Goal: Complete application form

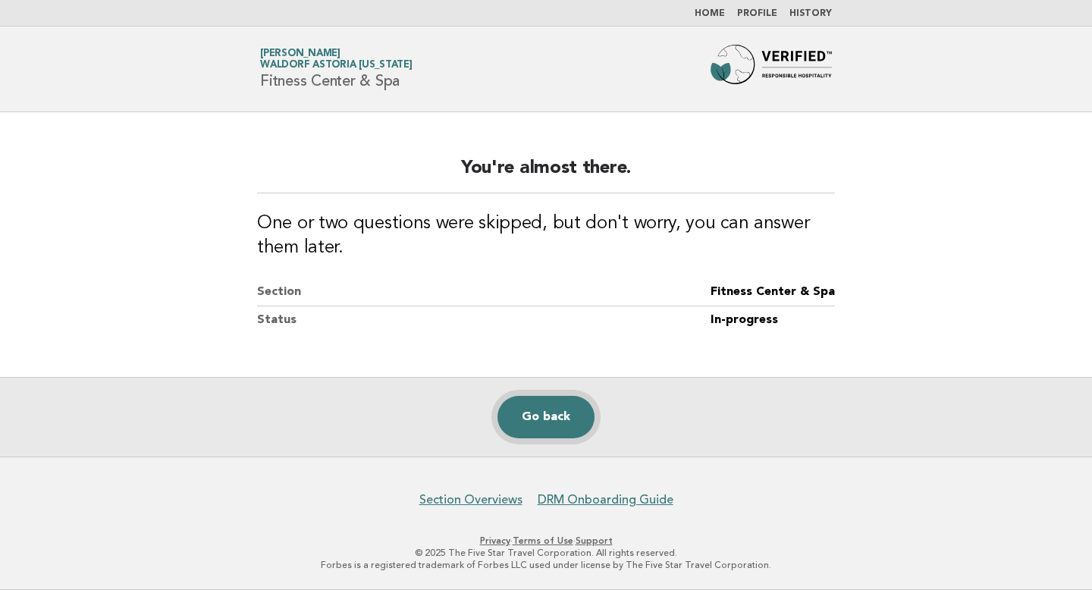
click at [545, 410] on link "Go back" at bounding box center [546, 417] width 97 height 42
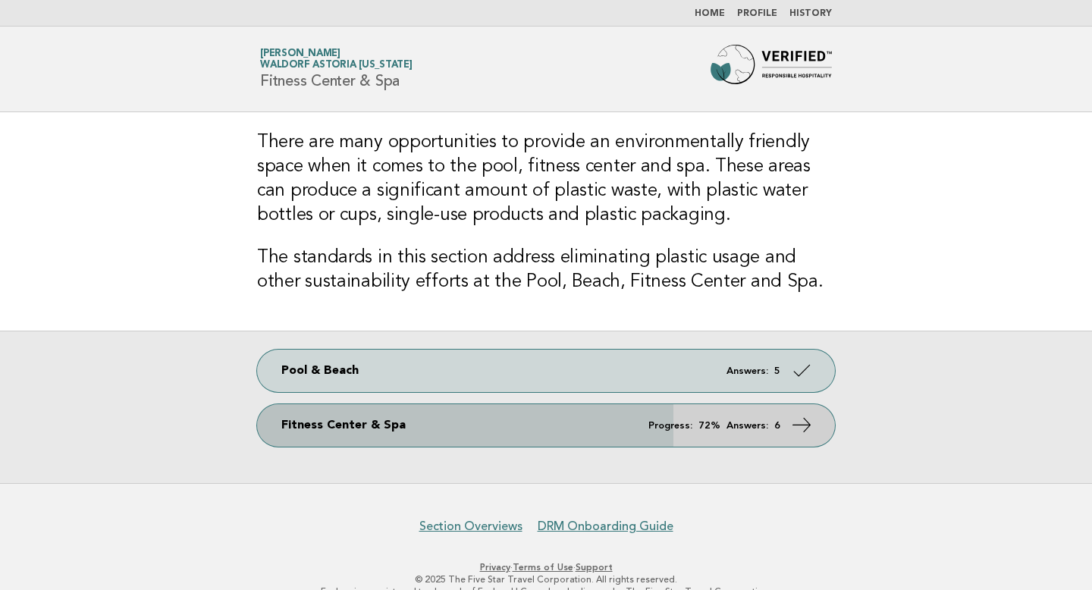
click at [801, 427] on icon at bounding box center [802, 425] width 22 height 22
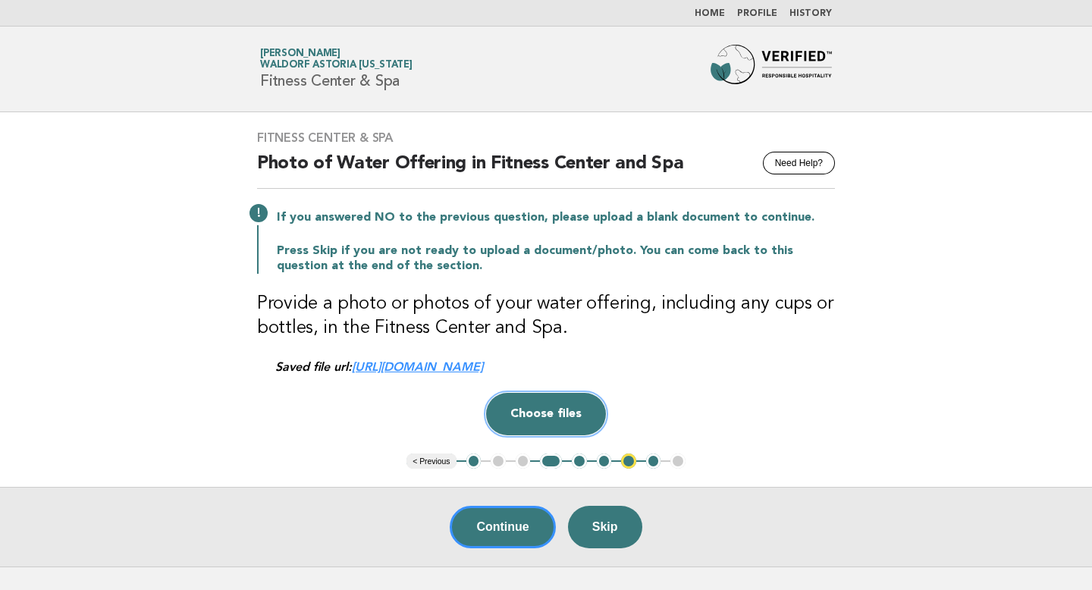
click at [564, 410] on button "Choose files" at bounding box center [546, 414] width 120 height 42
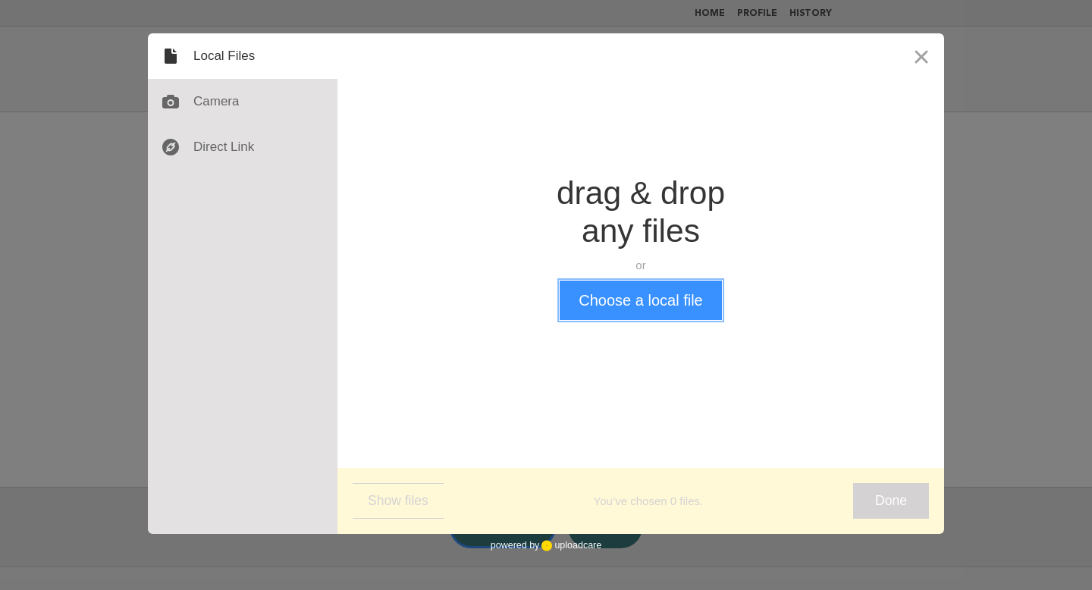
click at [636, 310] on button "Choose a local file" at bounding box center [641, 300] width 162 height 39
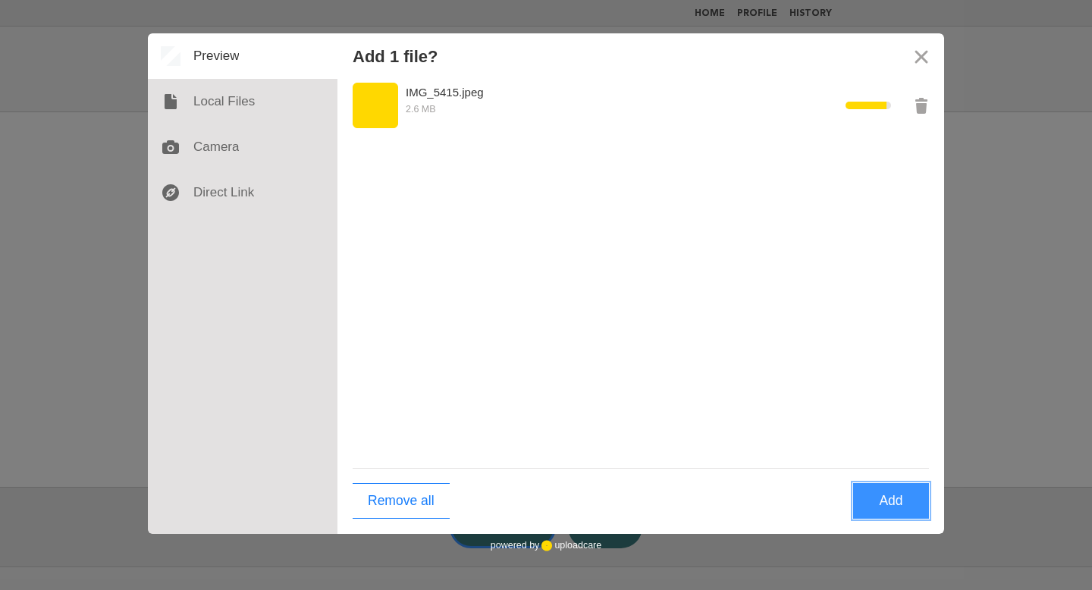
click at [879, 497] on button "Add" at bounding box center [891, 501] width 76 height 36
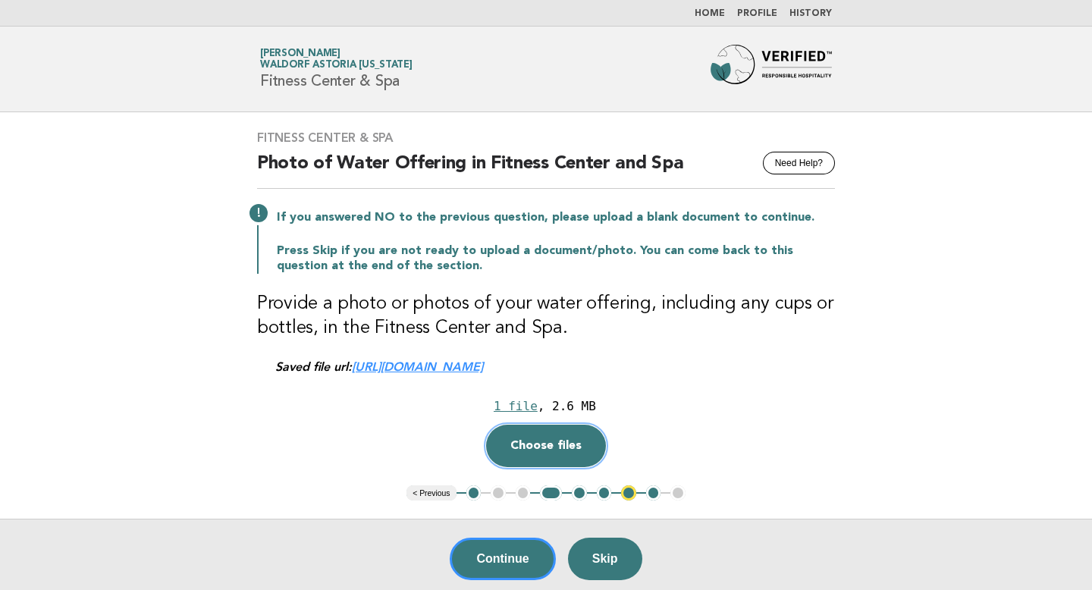
click at [537, 444] on button "Choose files" at bounding box center [546, 446] width 120 height 42
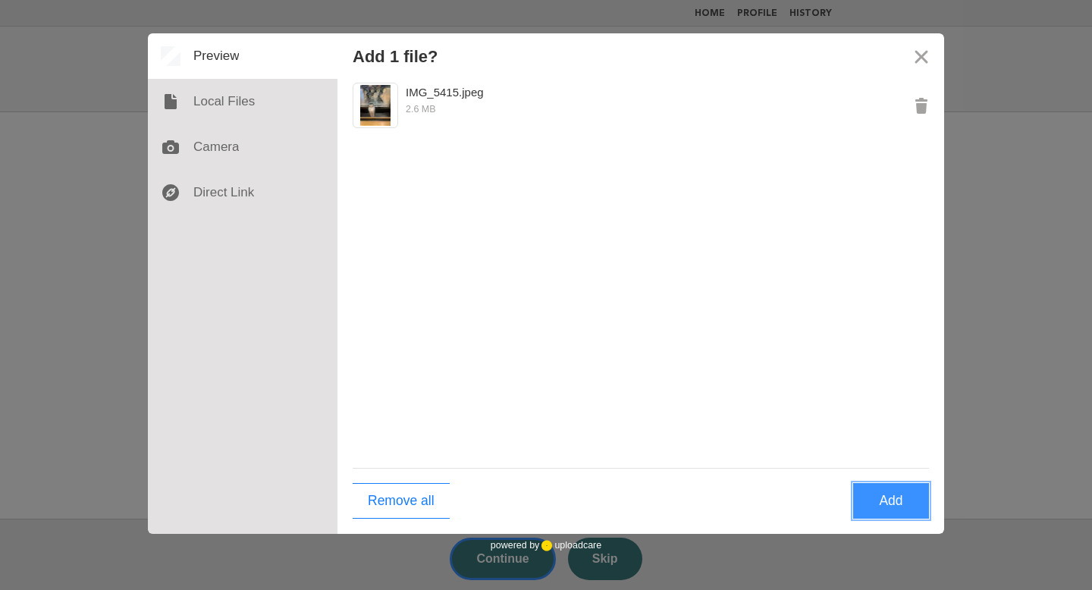
click at [896, 495] on button "Add" at bounding box center [891, 501] width 76 height 36
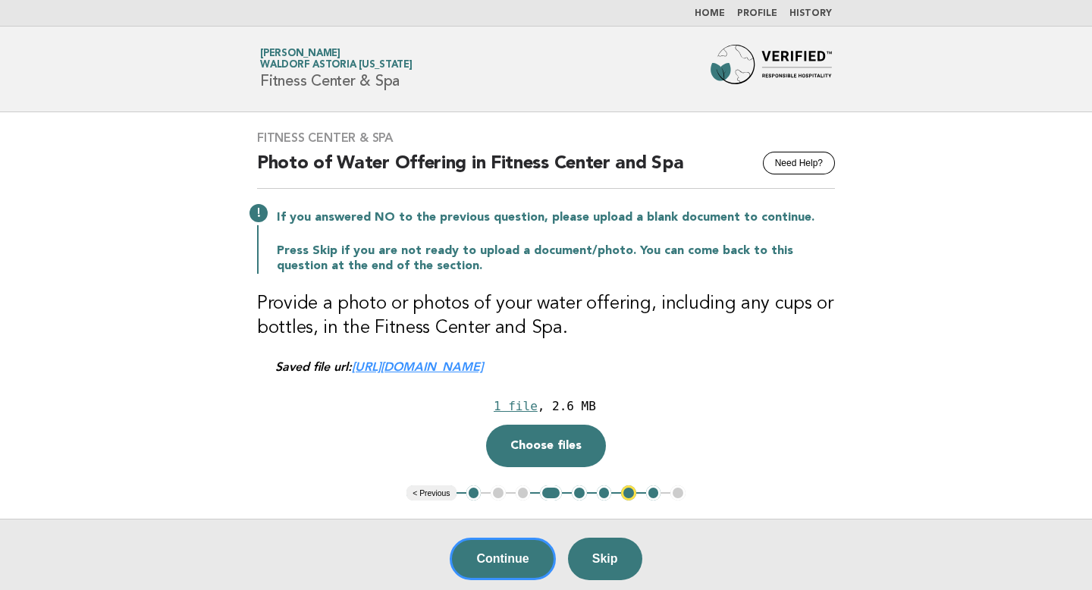
click at [768, 433] on div "Drop a file here 1 file , 2.6 MB Choose files Cancel Remove" at bounding box center [546, 430] width 578 height 74
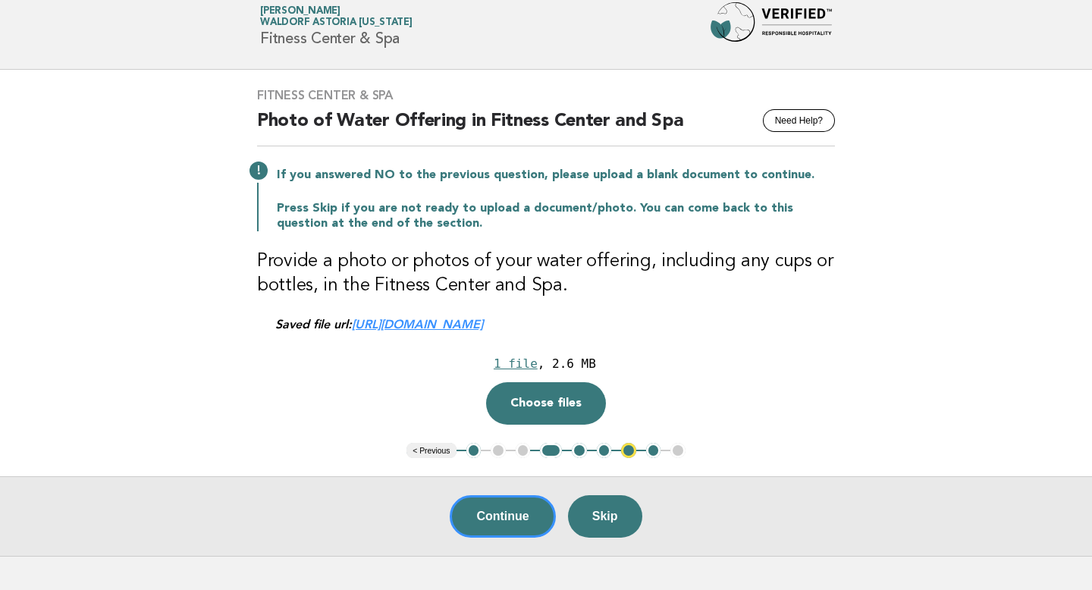
scroll to position [61, 0]
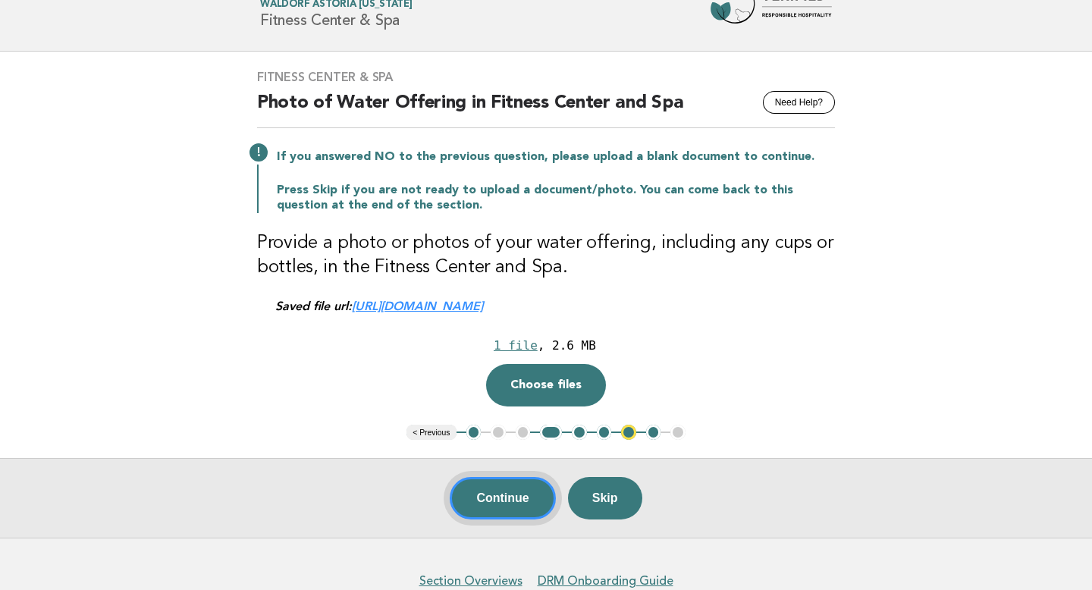
click at [510, 507] on button "Continue" at bounding box center [502, 498] width 105 height 42
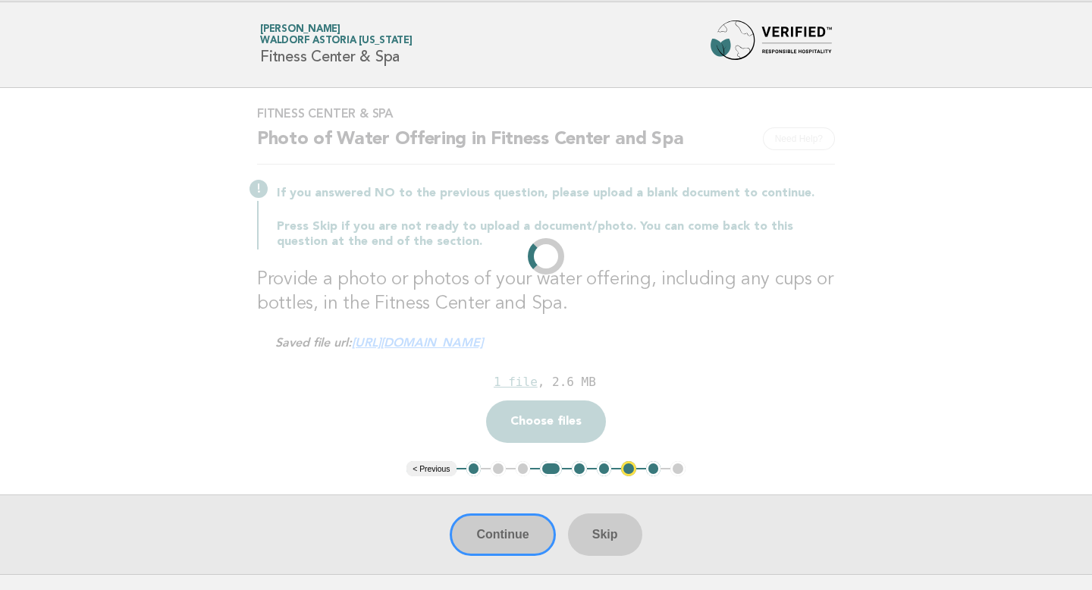
scroll to position [0, 0]
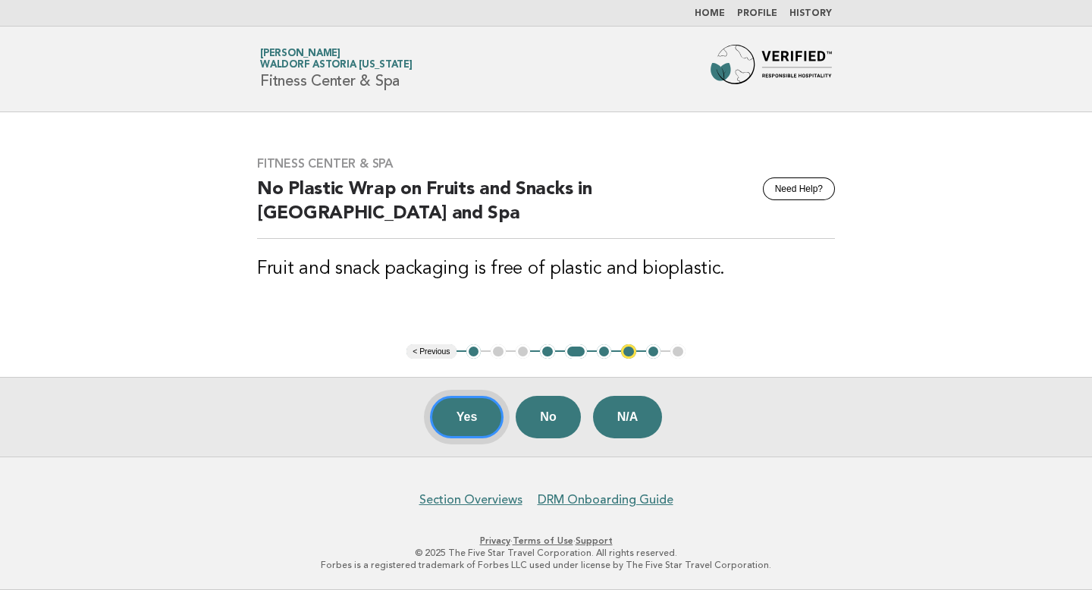
click at [463, 416] on button "Yes" at bounding box center [467, 417] width 74 height 42
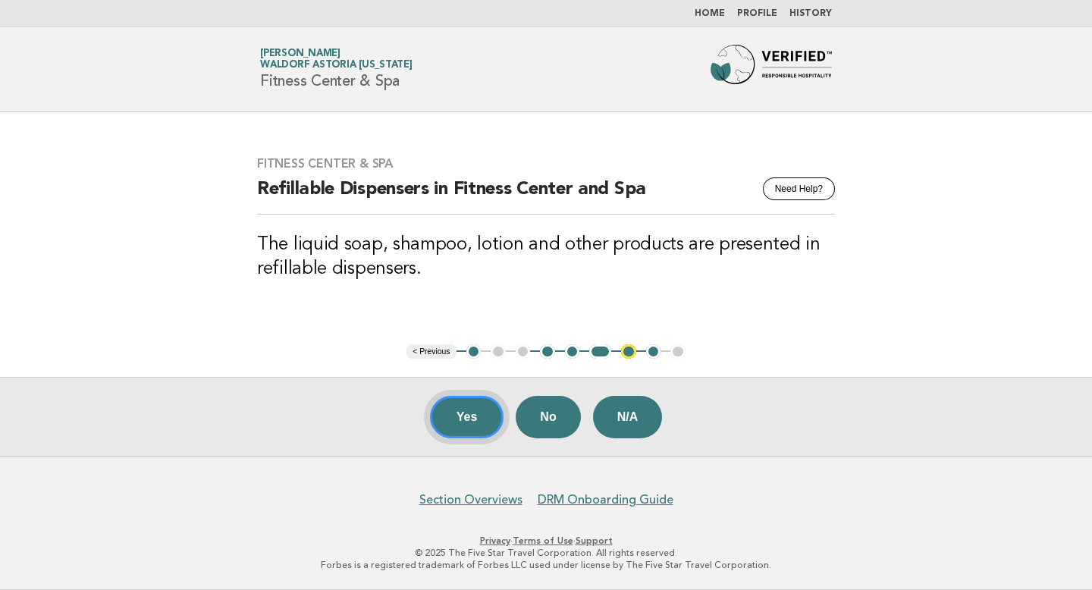
click at [469, 419] on button "Yes" at bounding box center [467, 417] width 74 height 42
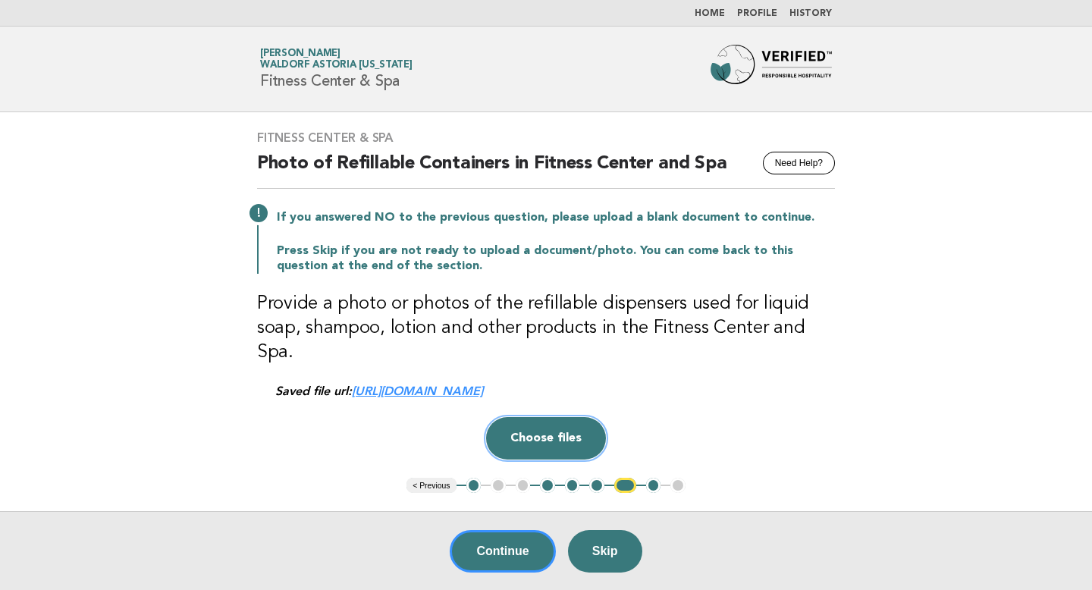
click at [561, 419] on button "Choose files" at bounding box center [546, 438] width 120 height 42
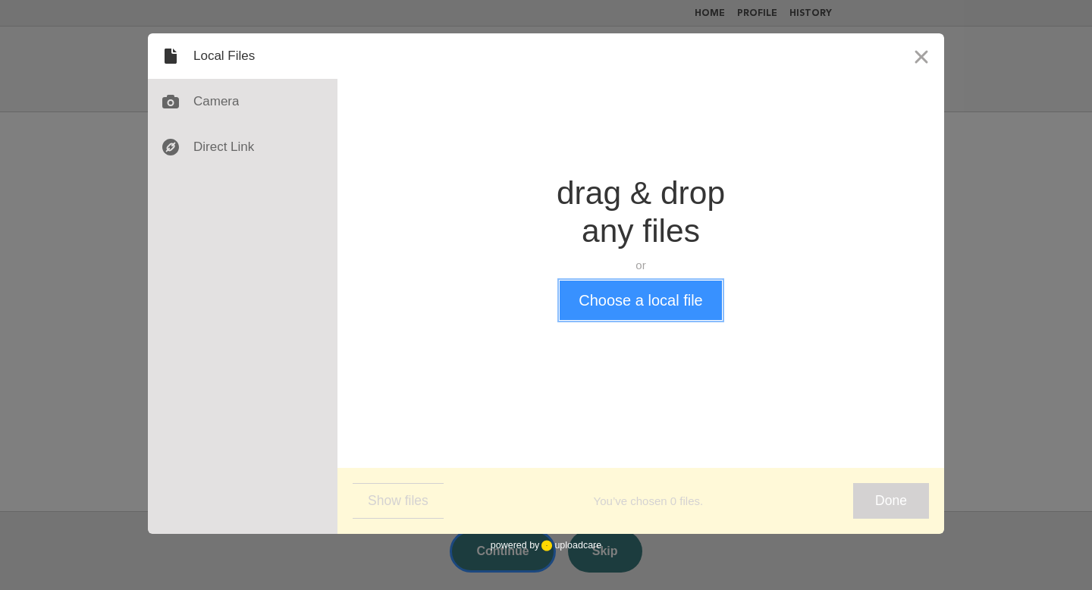
click at [632, 300] on button "Choose a local file" at bounding box center [641, 300] width 162 height 39
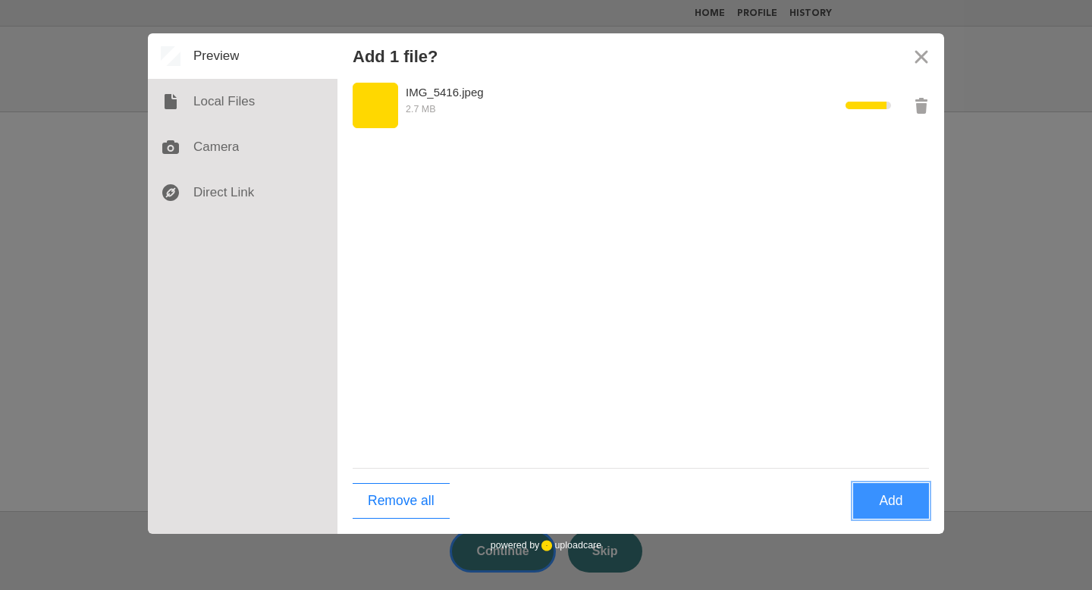
click at [889, 498] on button "Add" at bounding box center [891, 501] width 76 height 36
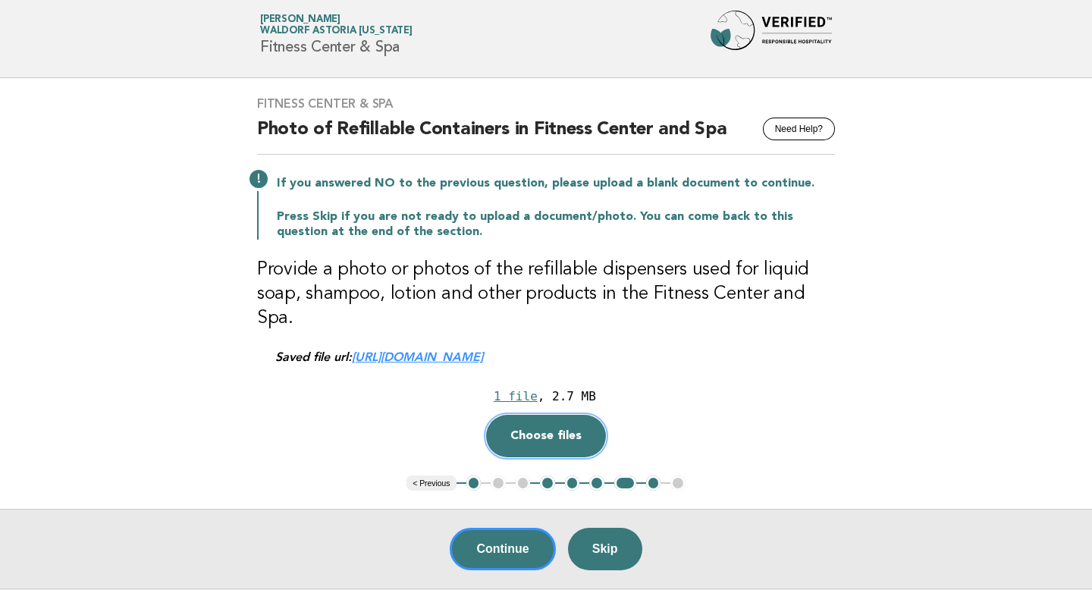
scroll to position [61, 0]
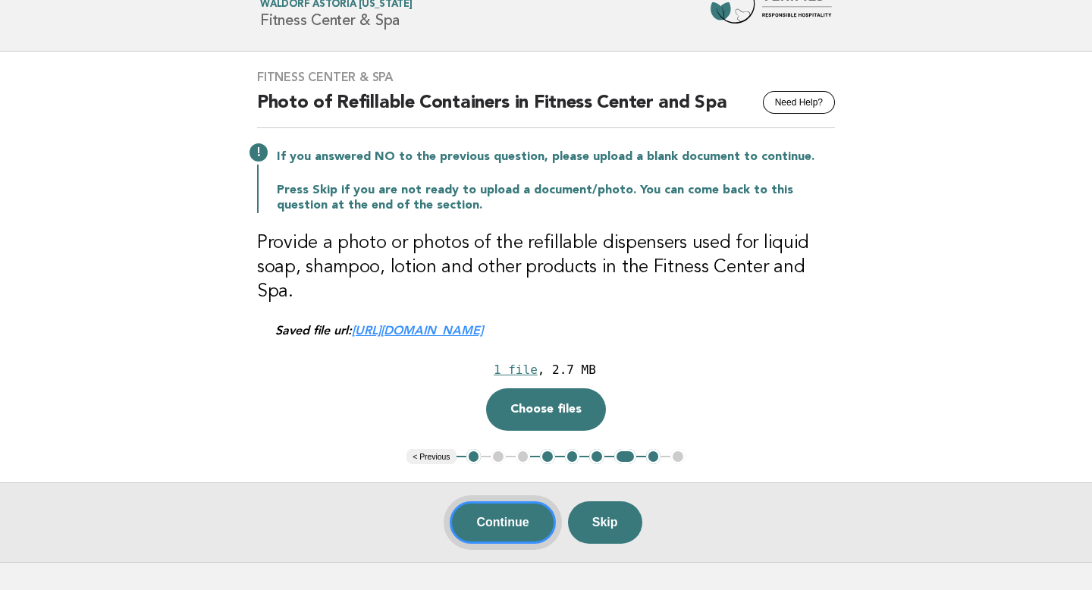
click at [501, 501] on button "Continue" at bounding box center [502, 522] width 105 height 42
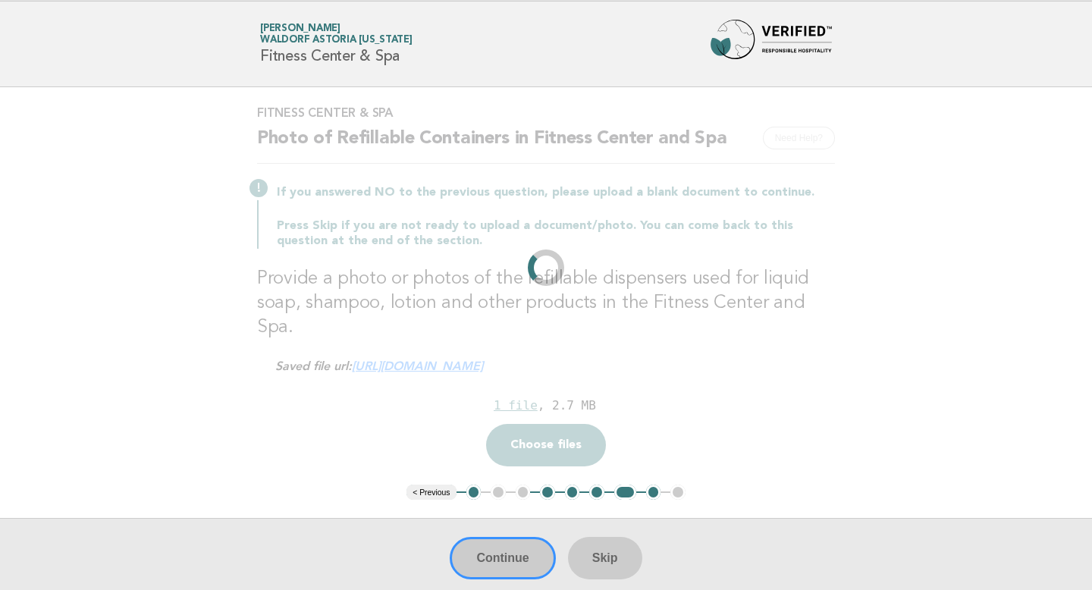
scroll to position [0, 0]
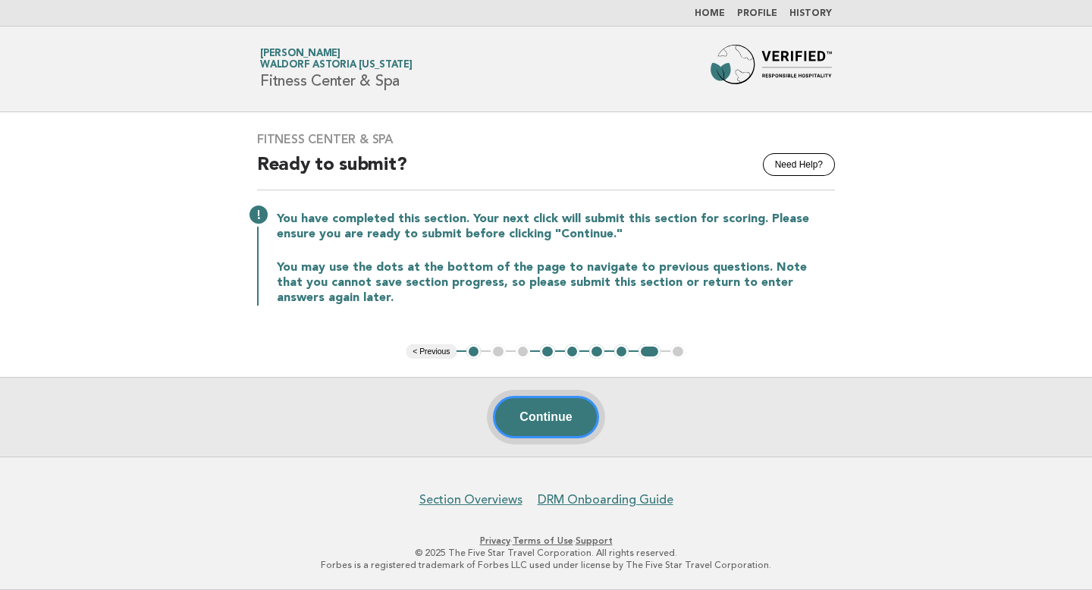
click at [559, 414] on button "Continue" at bounding box center [545, 417] width 105 height 42
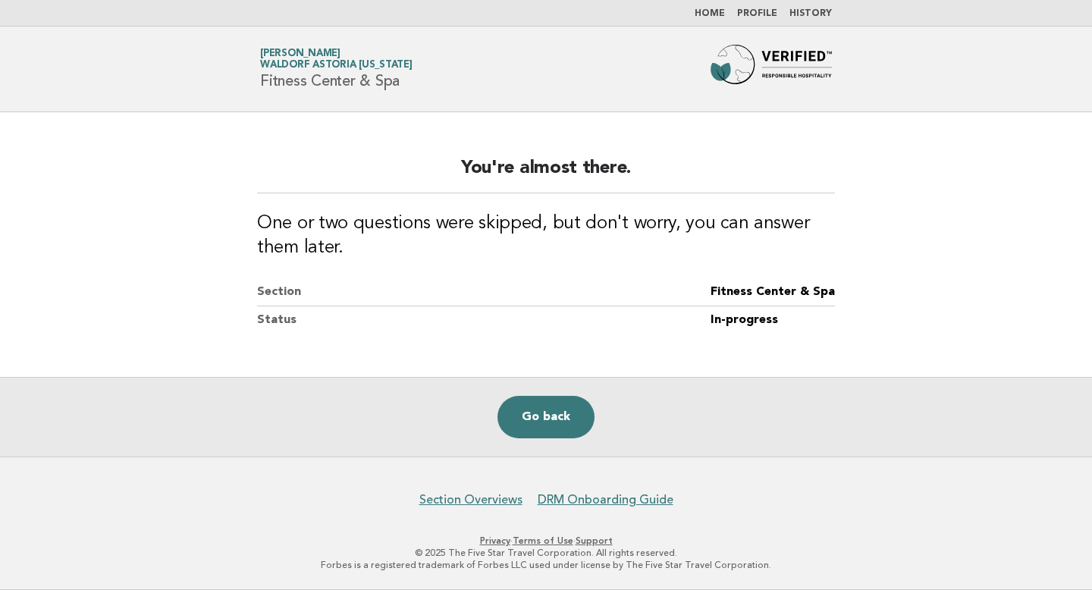
click at [559, 414] on link "Go back" at bounding box center [546, 417] width 97 height 42
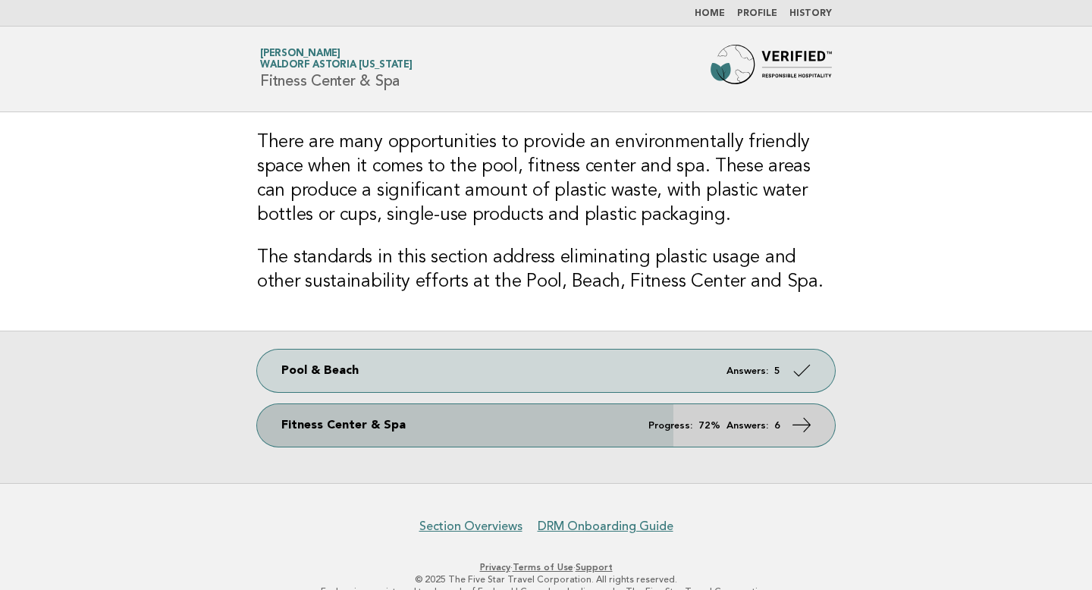
click at [731, 422] on em "Answers:" at bounding box center [748, 426] width 42 height 10
click at [810, 419] on icon at bounding box center [802, 425] width 22 height 22
click at [811, 419] on icon at bounding box center [802, 425] width 22 height 22
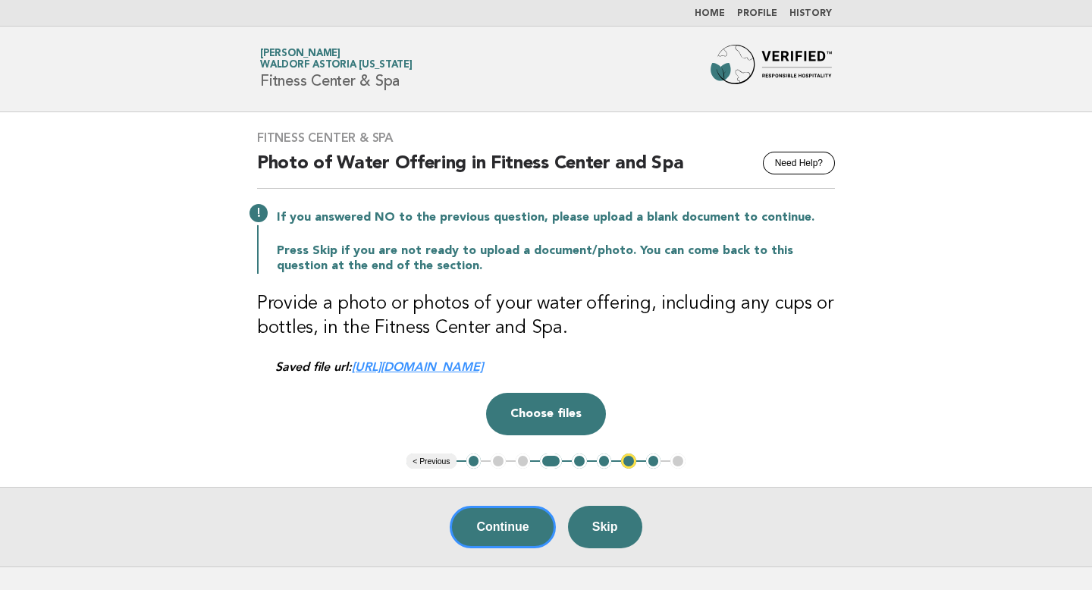
click at [483, 368] on link "[URL][DOMAIN_NAME]" at bounding box center [417, 367] width 131 height 14
click at [541, 530] on button "Continue" at bounding box center [502, 527] width 105 height 42
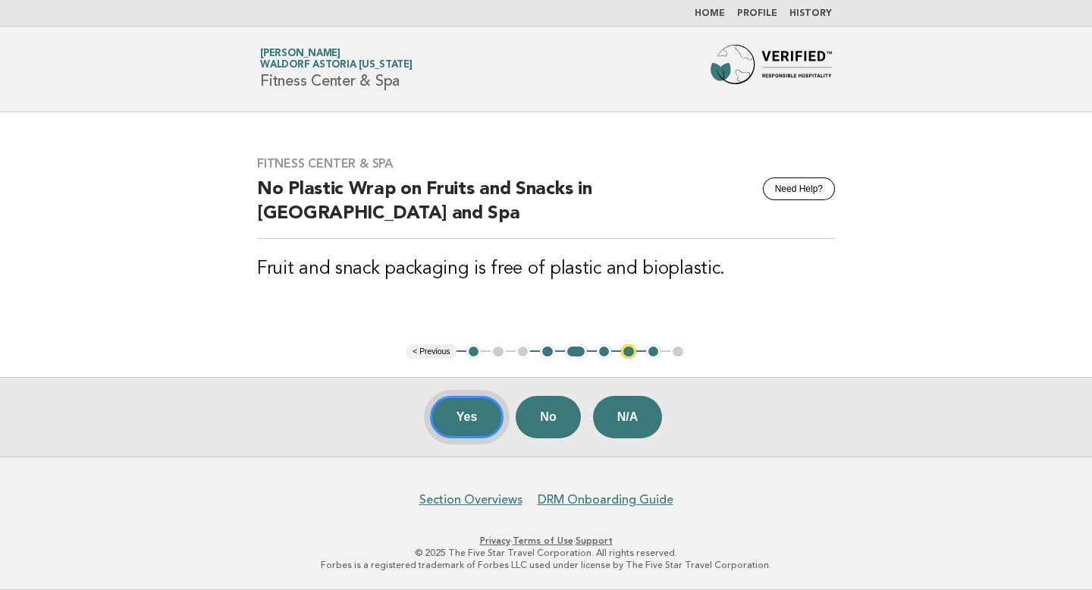
click at [485, 413] on button "Yes" at bounding box center [467, 417] width 74 height 42
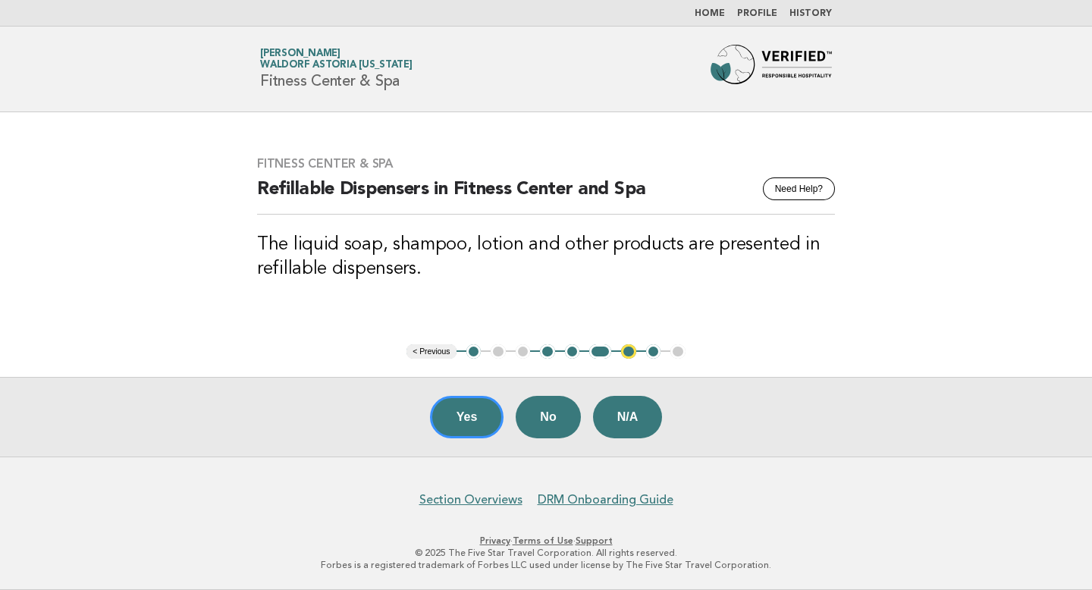
click at [483, 413] on button "Yes" at bounding box center [467, 417] width 74 height 42
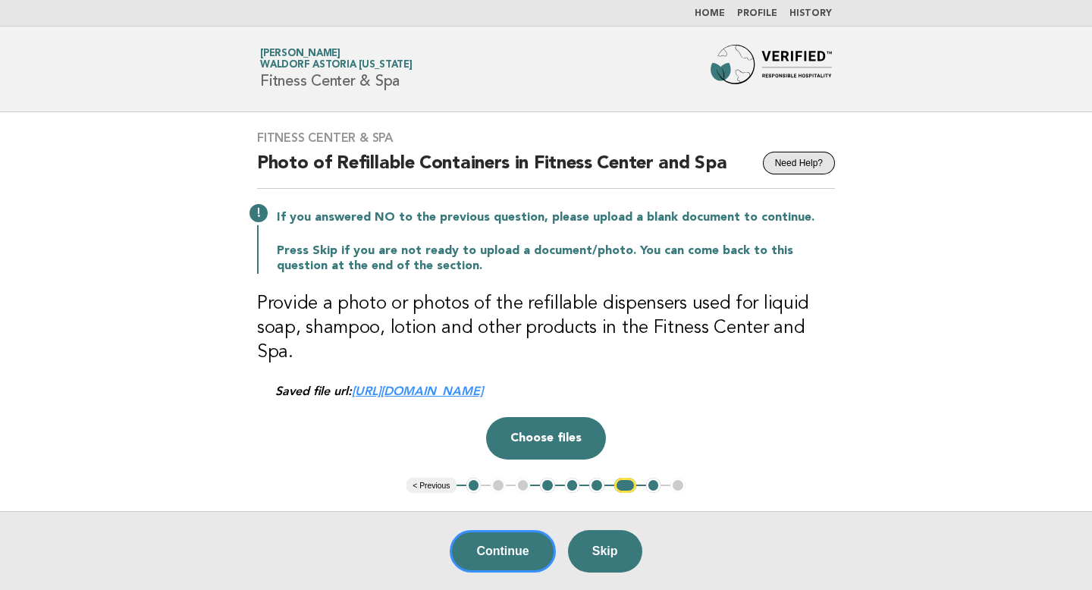
click at [784, 162] on button "Need Help?" at bounding box center [799, 163] width 72 height 23
click at [440, 478] on button "< Previous" at bounding box center [431, 485] width 49 height 15
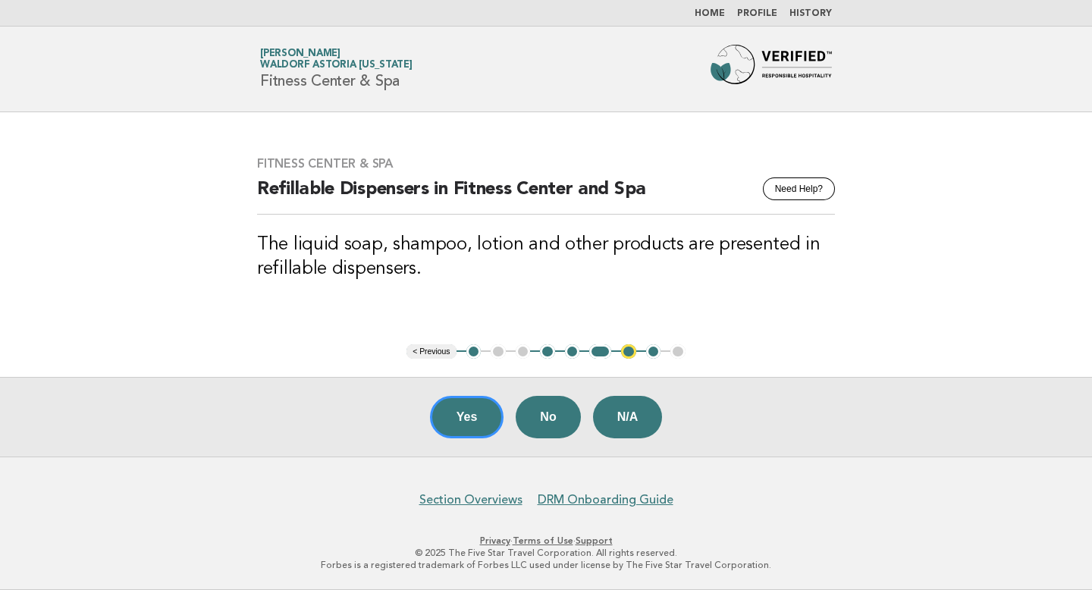
click at [430, 350] on button "< Previous" at bounding box center [431, 351] width 49 height 15
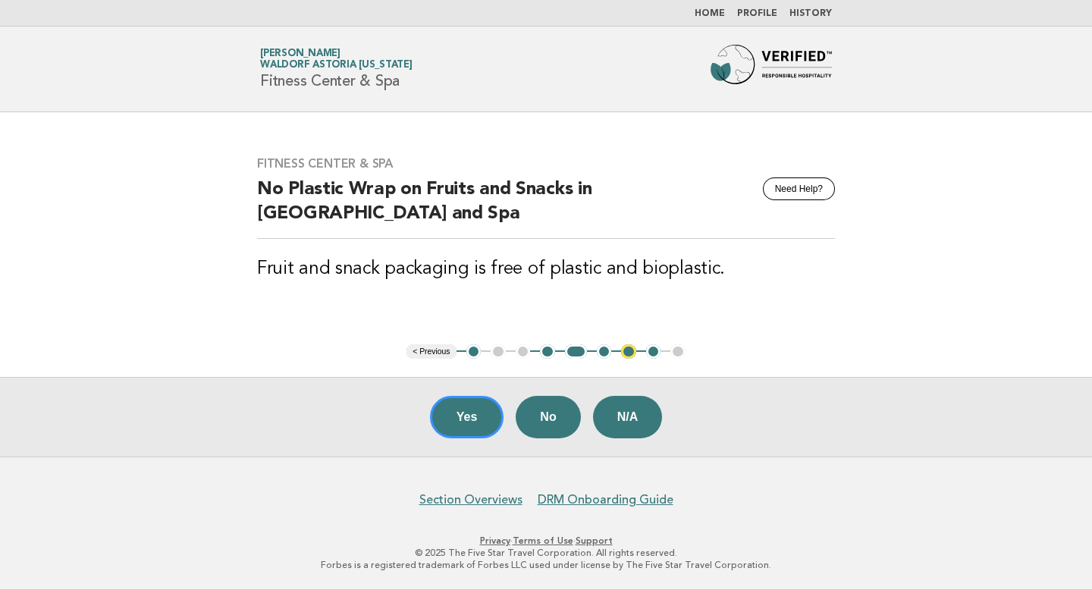
click at [430, 350] on button "< Previous" at bounding box center [431, 351] width 49 height 15
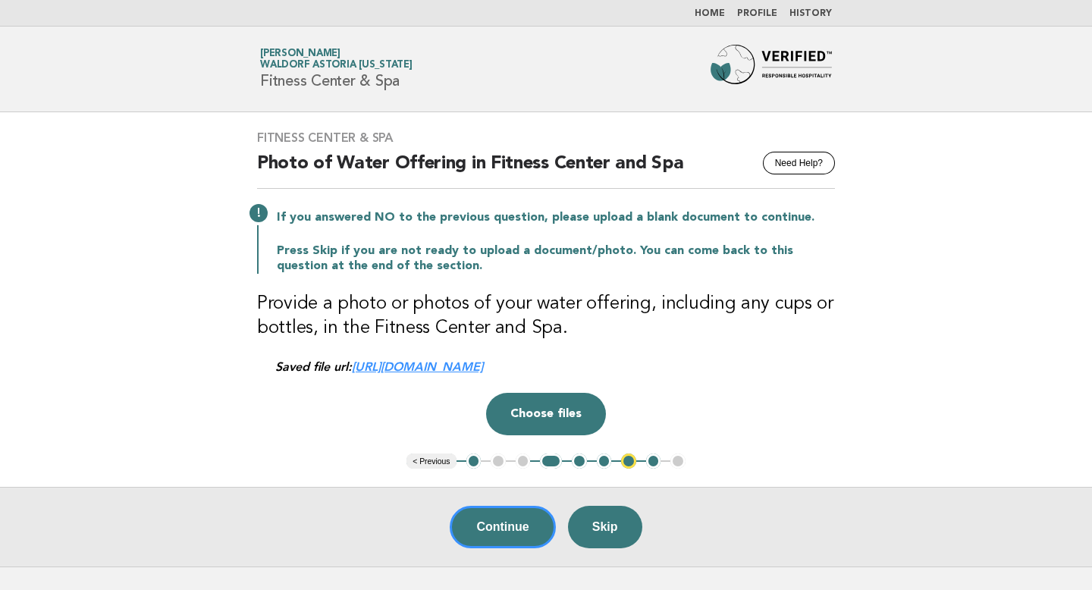
click at [437, 463] on button "< Previous" at bounding box center [431, 461] width 49 height 15
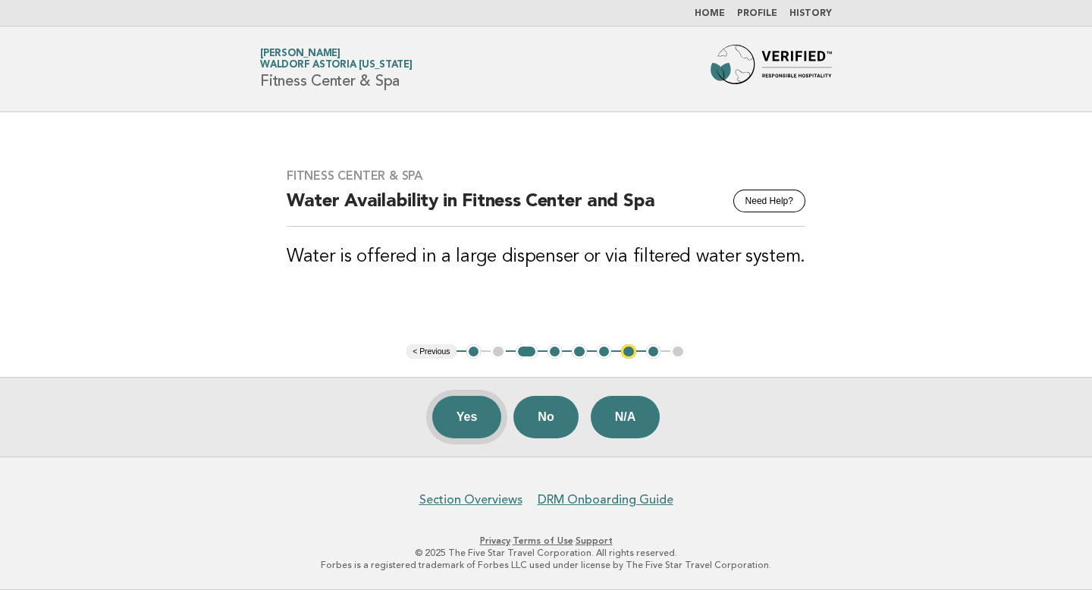
click at [461, 414] on button "Yes" at bounding box center [467, 417] width 70 height 42
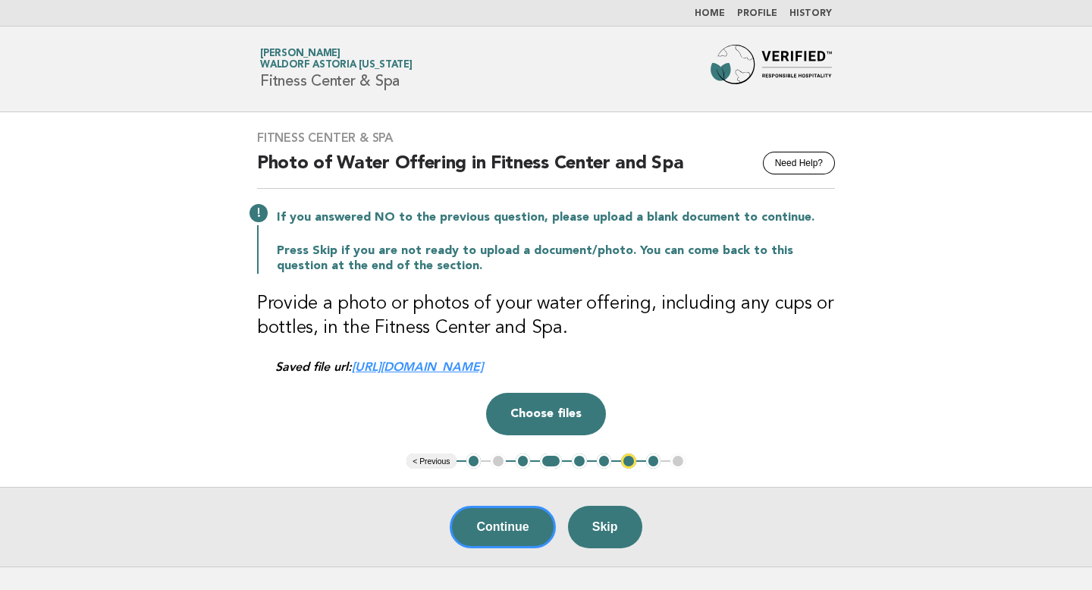
click at [445, 463] on button "< Previous" at bounding box center [431, 461] width 49 height 15
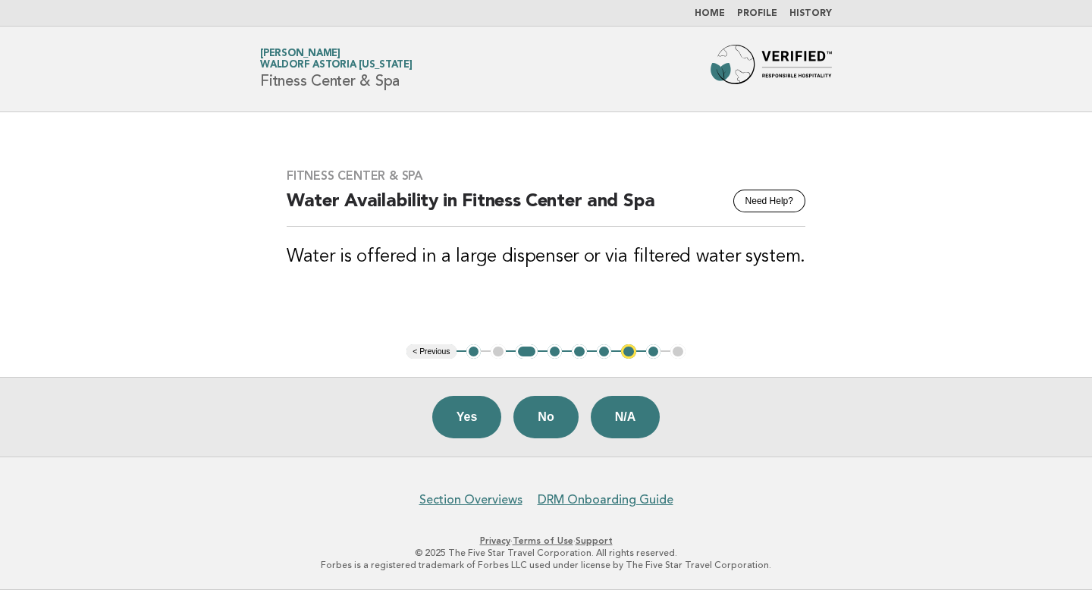
click at [423, 354] on button "< Previous" at bounding box center [431, 351] width 49 height 15
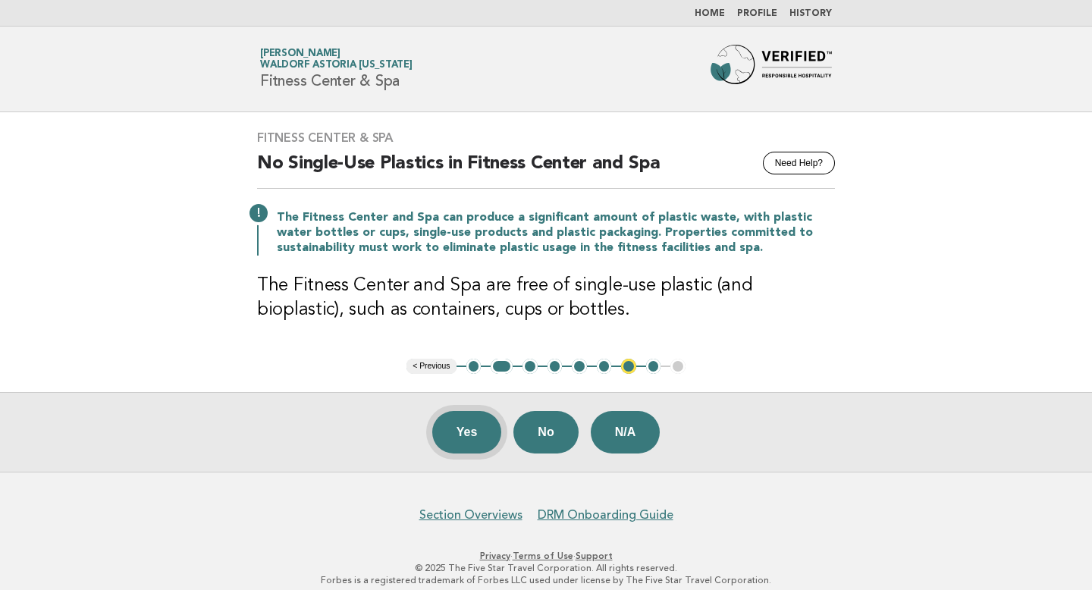
click at [471, 425] on button "Yes" at bounding box center [467, 432] width 70 height 42
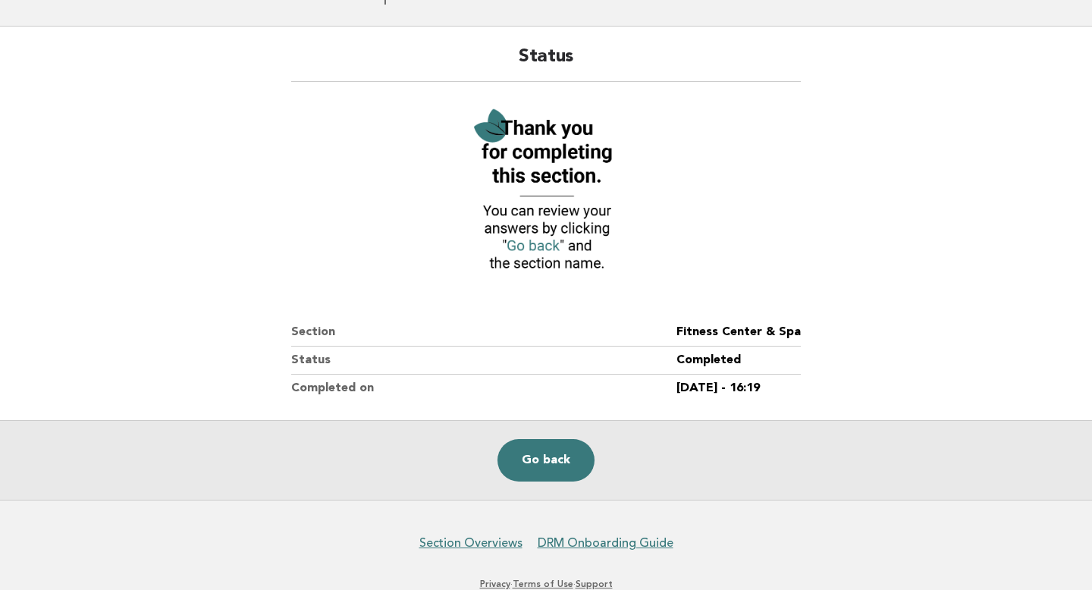
scroll to position [129, 0]
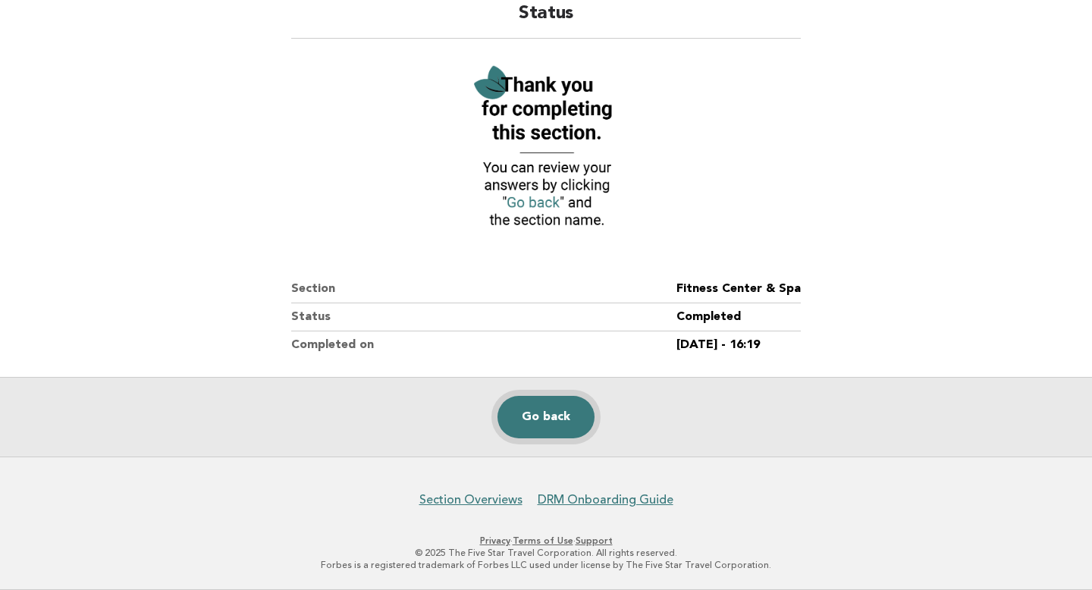
click at [564, 410] on link "Go back" at bounding box center [546, 417] width 97 height 42
